Goal: Communication & Community: Connect with others

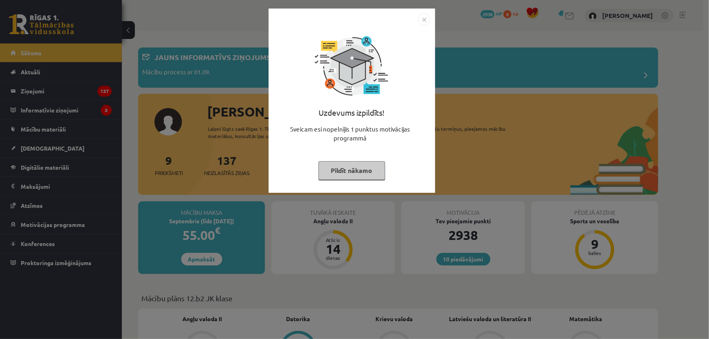
click at [353, 170] on button "Pildīt nākamo" at bounding box center [352, 170] width 67 height 19
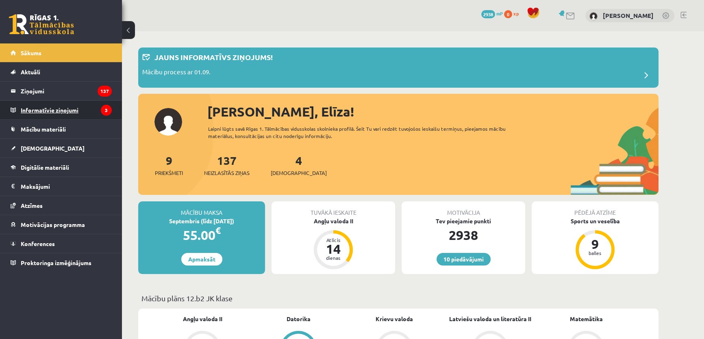
click at [51, 110] on legend "Informatīvie ziņojumi 3" at bounding box center [66, 110] width 91 height 19
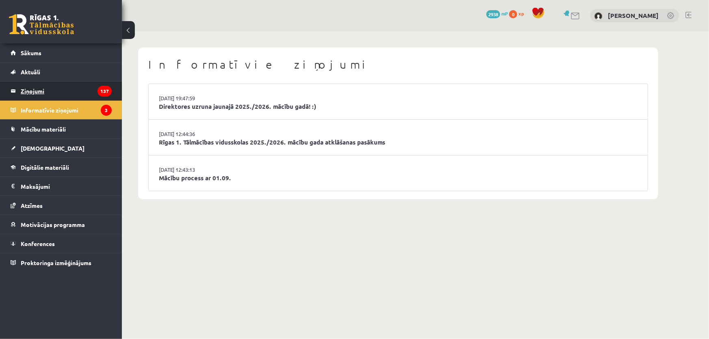
click at [37, 89] on legend "Ziņojumi 137" at bounding box center [66, 91] width 91 height 19
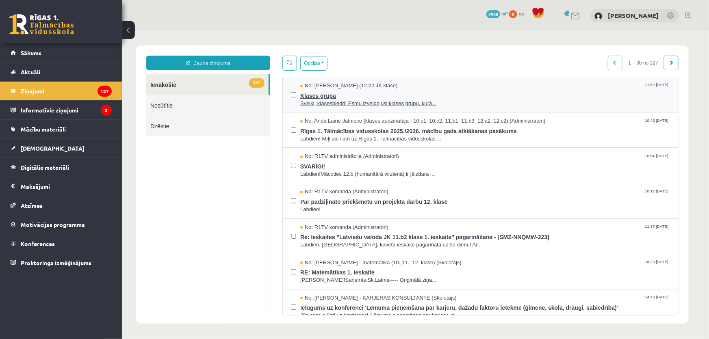
click at [330, 101] on span "Sveiki, klasesbiedri! Esmu izveidojusi klases grupu, kurā..." at bounding box center [485, 104] width 370 height 8
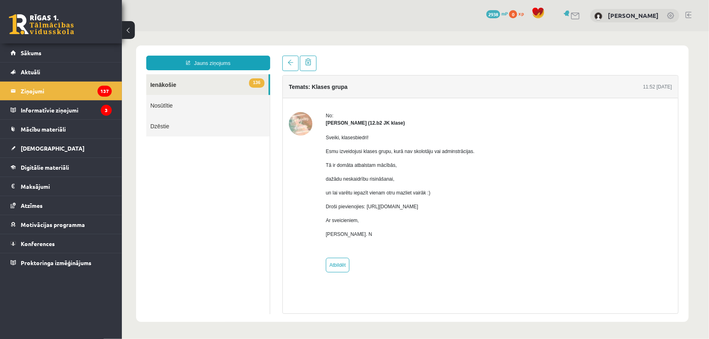
drag, startPoint x: 367, startPoint y: 208, endPoint x: 527, endPoint y: 201, distance: 160.7
click at [527, 201] on div "No: [PERSON_NAME] (12.b2 JK klase) Sveiki, klasesbiedri! Esmu izveidojusi klase…" at bounding box center [480, 192] width 383 height 161
copy p "[URL][DOMAIN_NAME]"
click at [531, 122] on div "No: [PERSON_NAME] (12.b2 JK klase) Sveiki, klasesbiedri! Esmu izveidojusi klase…" at bounding box center [480, 192] width 383 height 161
drag, startPoint x: 365, startPoint y: 205, endPoint x: 528, endPoint y: 207, distance: 163.0
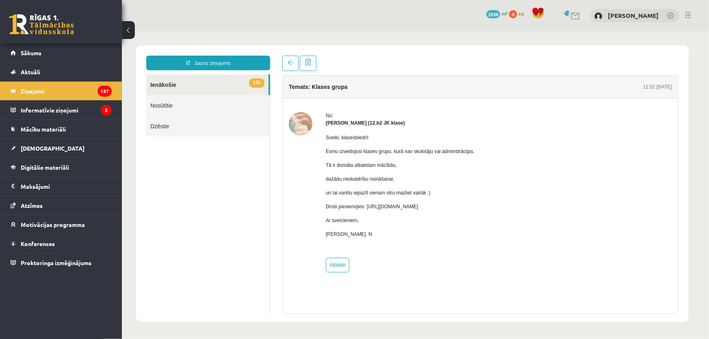
click at [528, 207] on div "No: [PERSON_NAME] (12.b2 JK klase) Sveiki, klasesbiedri! Esmu izveidojusi klase…" at bounding box center [480, 192] width 383 height 161
copy p "[URL][DOMAIN_NAME]"
